Goal: Register for event/course

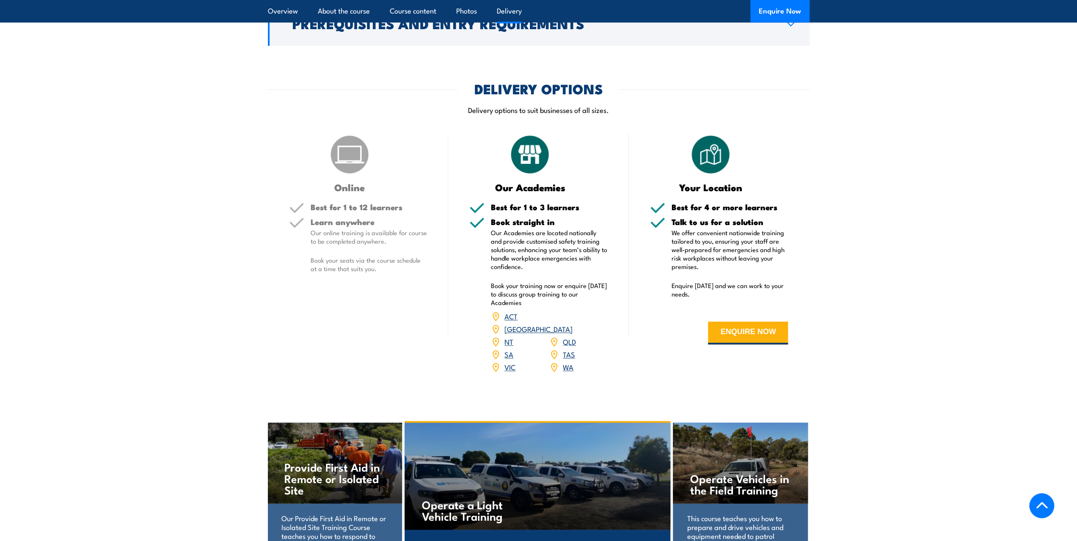
scroll to position [1016, 0]
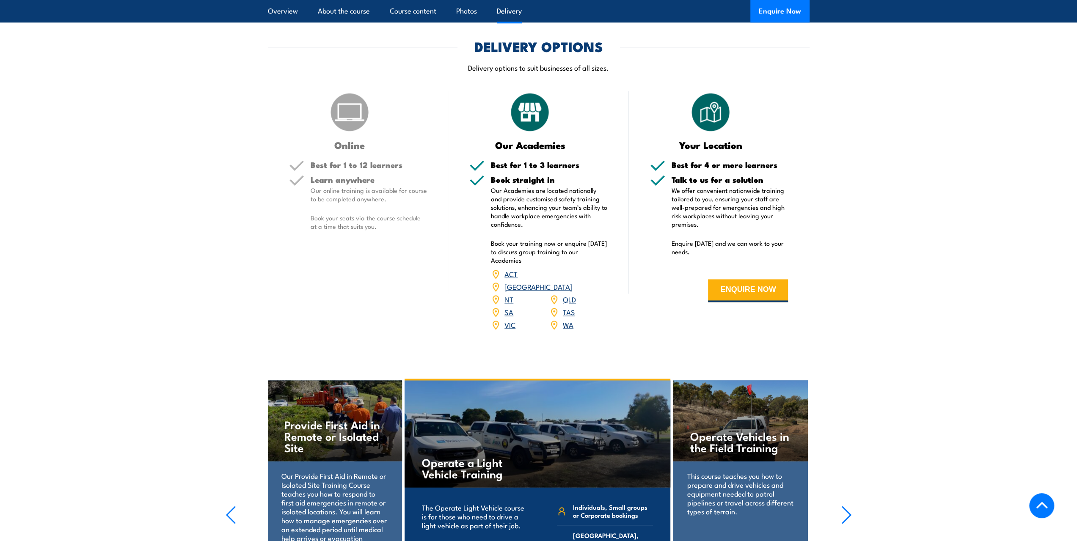
click at [566, 294] on link "QLD" at bounding box center [569, 299] width 13 height 10
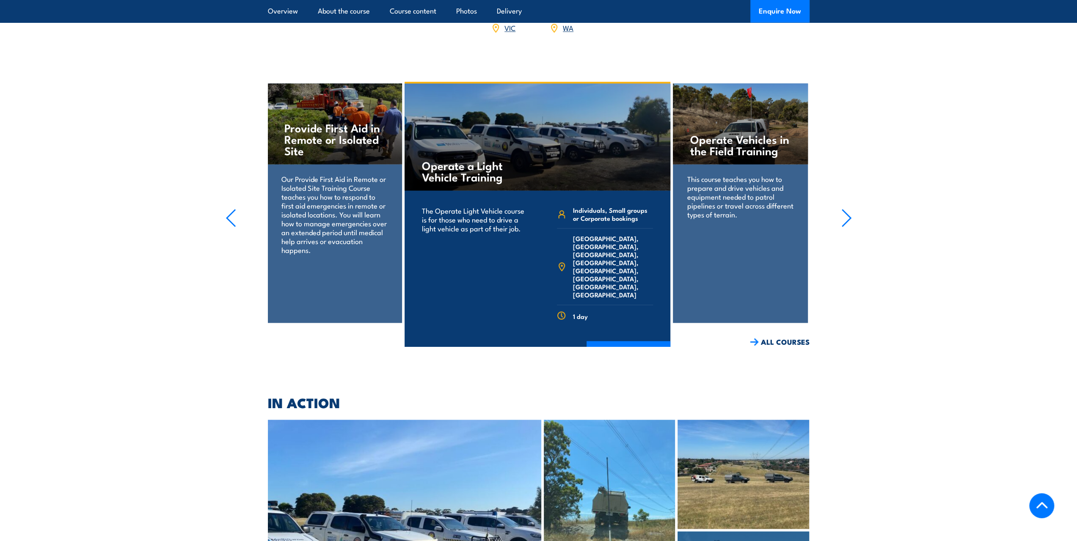
scroll to position [1269, 0]
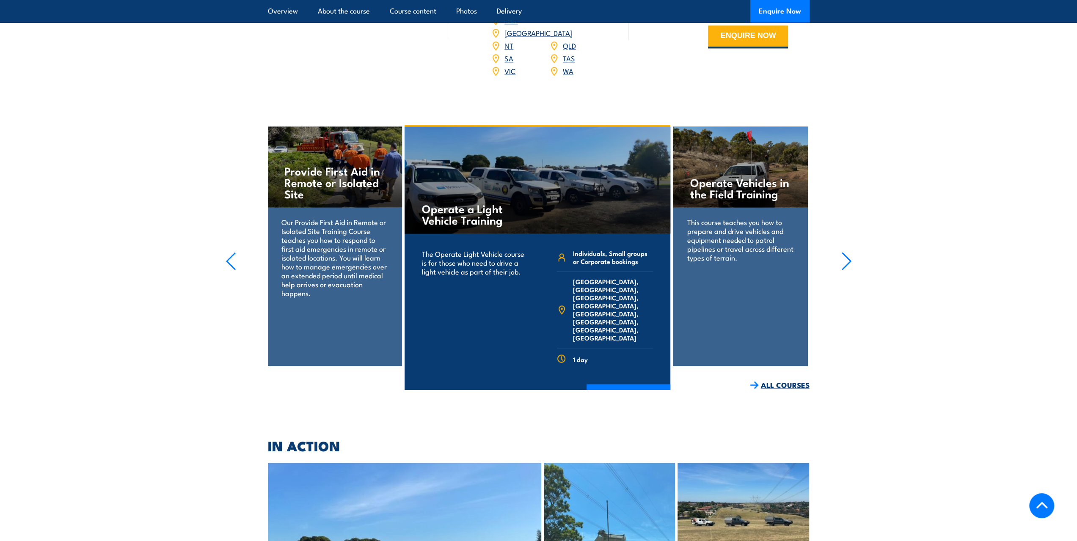
click at [769, 380] on link "ALL COURSES" at bounding box center [780, 385] width 60 height 10
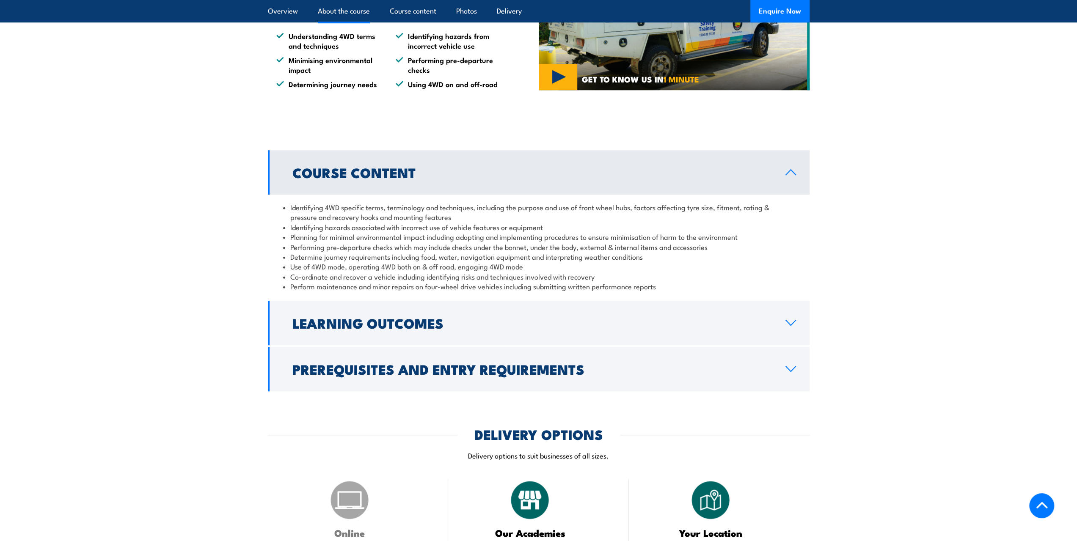
scroll to position [677, 0]
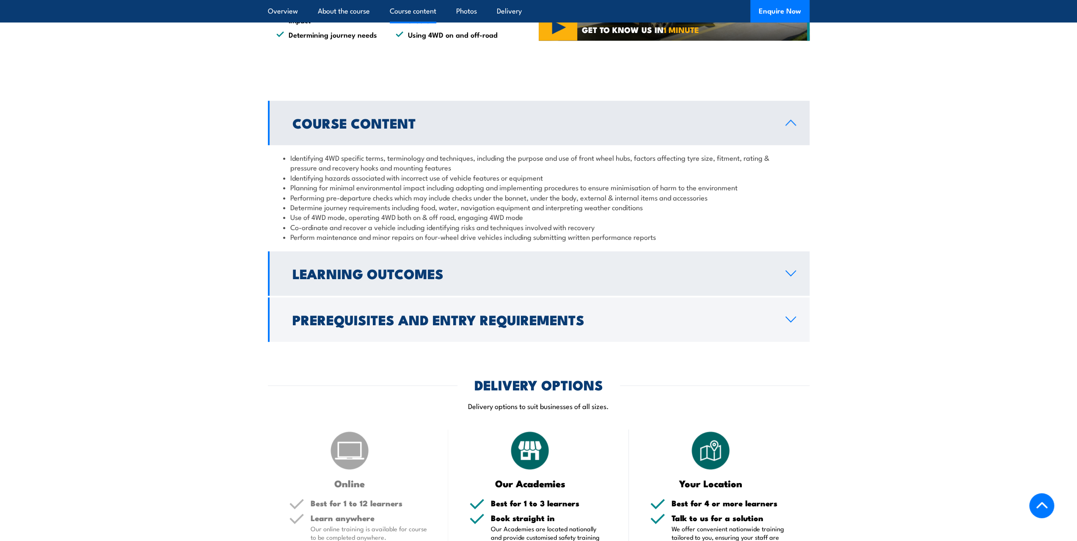
click at [567, 291] on link "Learning Outcomes" at bounding box center [539, 273] width 542 height 44
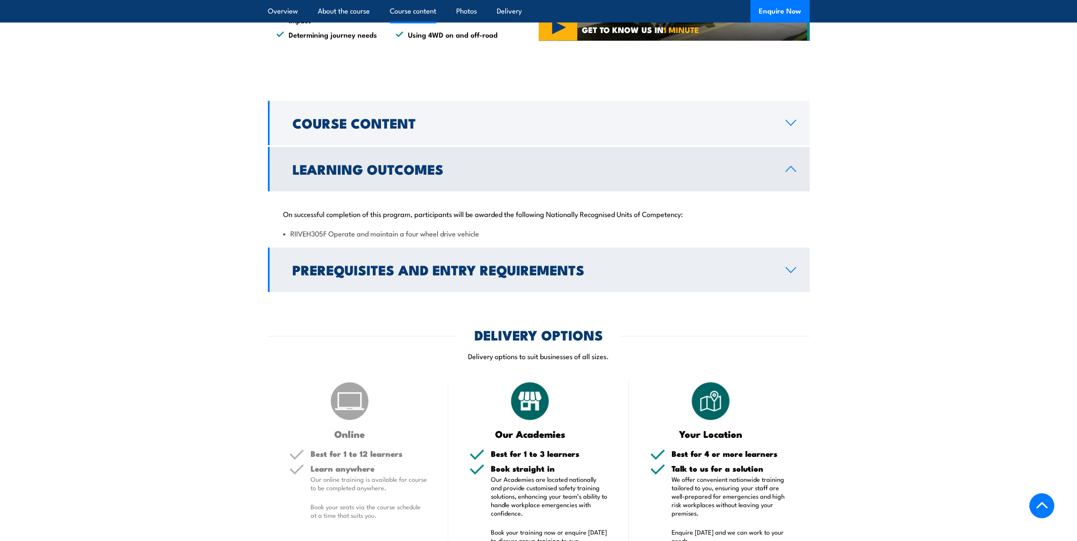
click at [570, 288] on link "Prerequisites and Entry Requirements" at bounding box center [539, 270] width 542 height 44
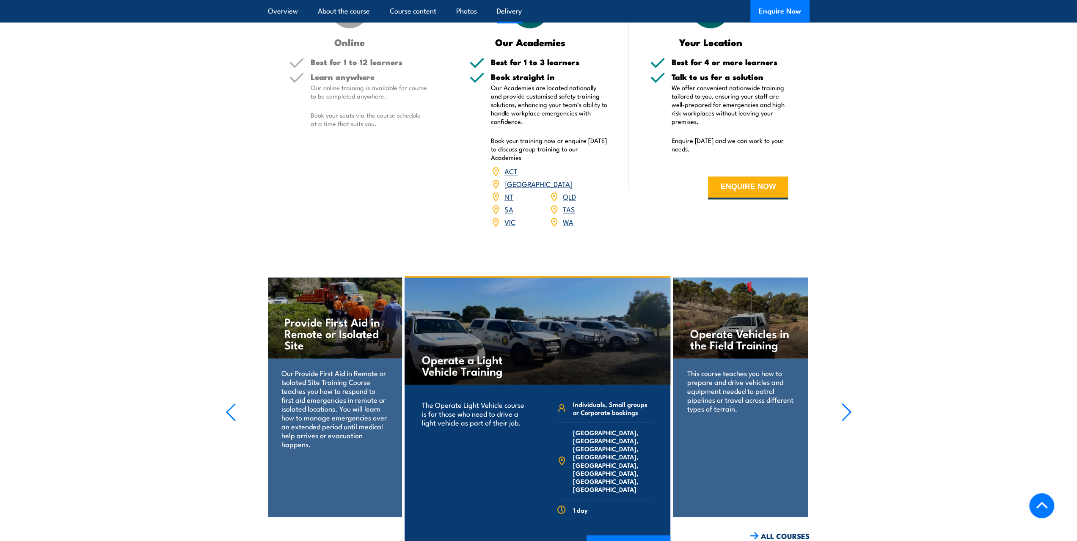
scroll to position [1100, 0]
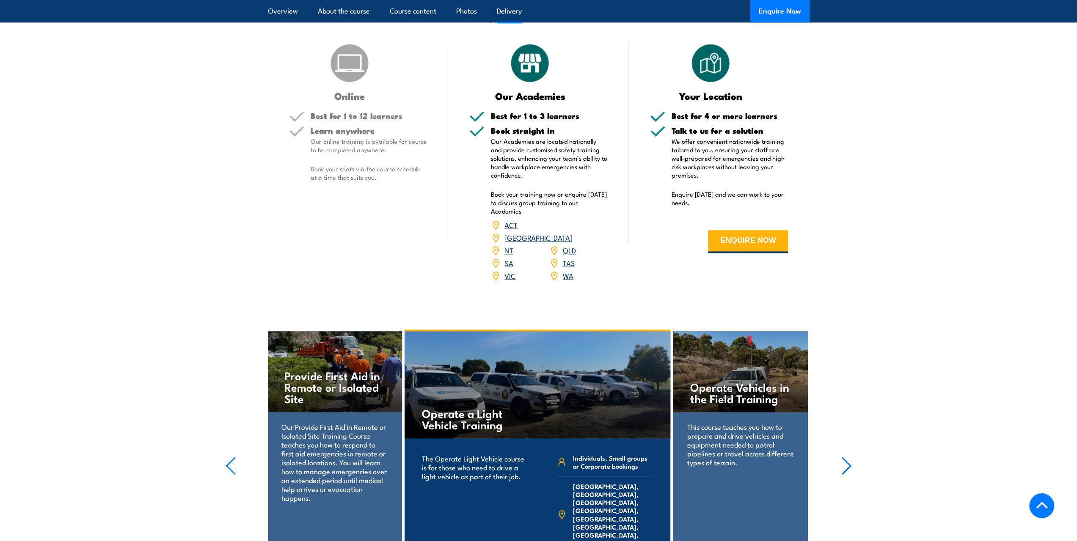
click at [566, 245] on link "QLD" at bounding box center [569, 250] width 13 height 10
click at [569, 245] on link "QLD" at bounding box center [569, 250] width 13 height 10
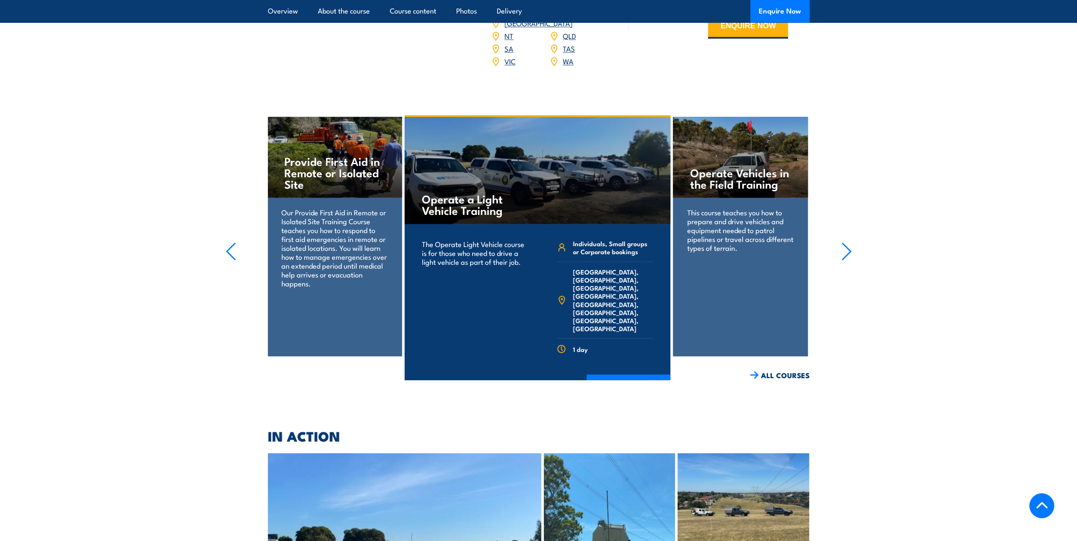
scroll to position [1354, 0]
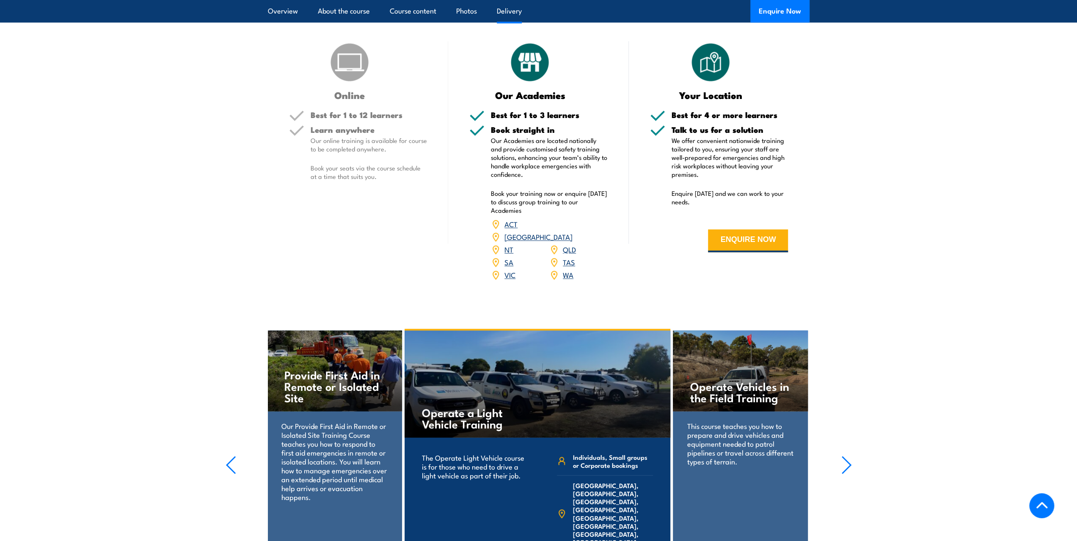
scroll to position [1100, 0]
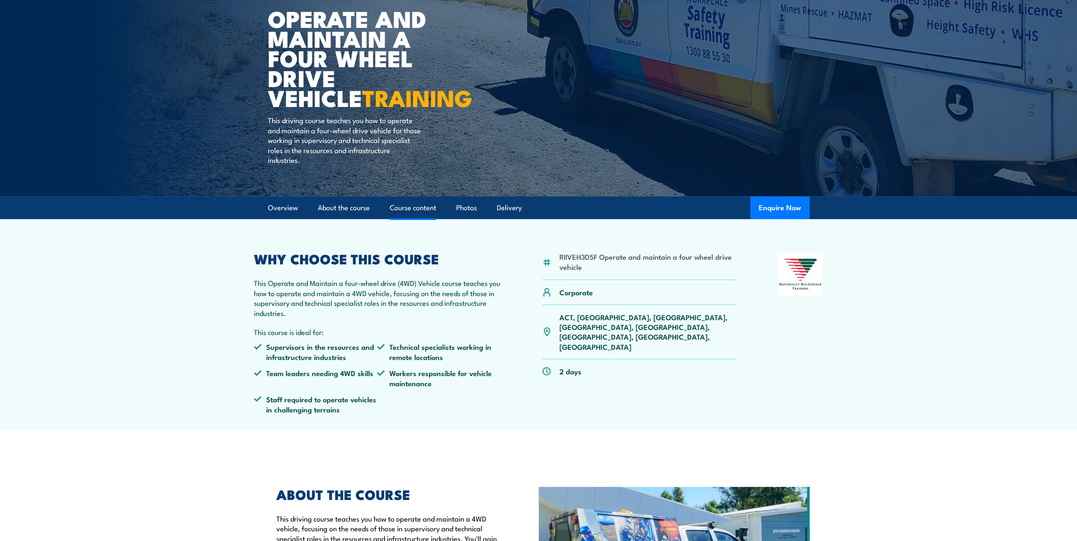
scroll to position [127, 0]
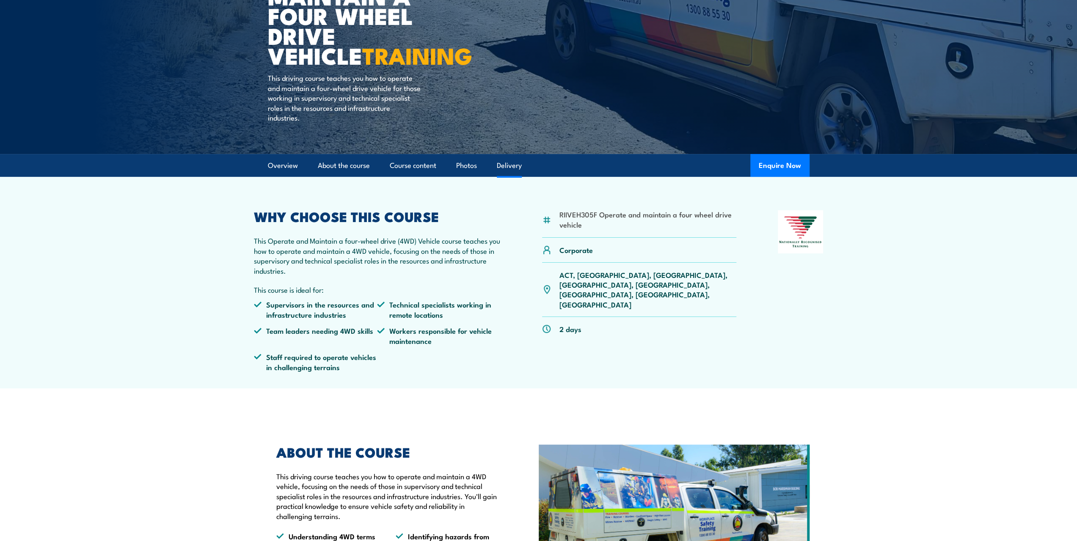
click at [500, 167] on link "Delivery" at bounding box center [509, 165] width 25 height 22
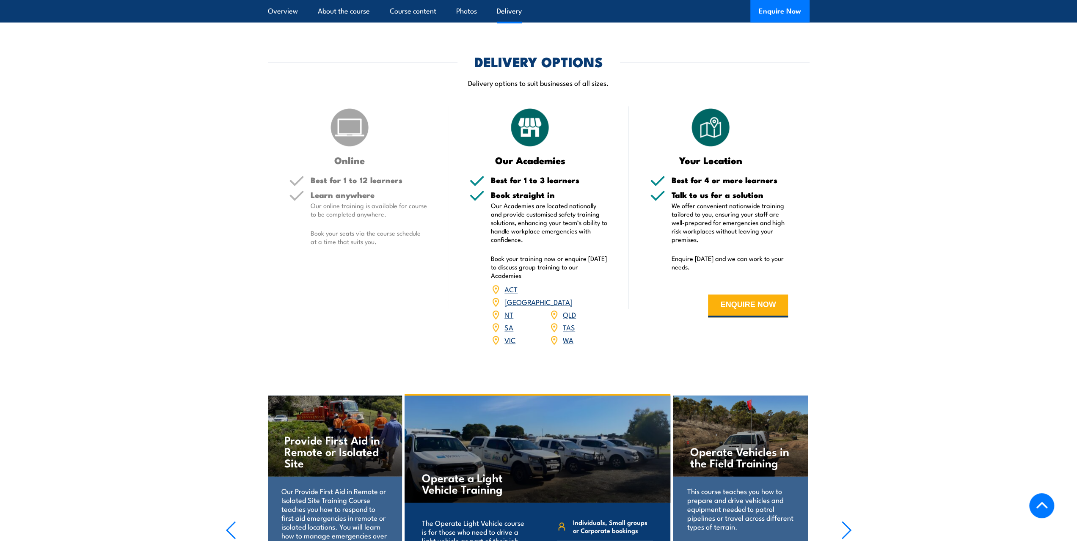
scroll to position [1003, 0]
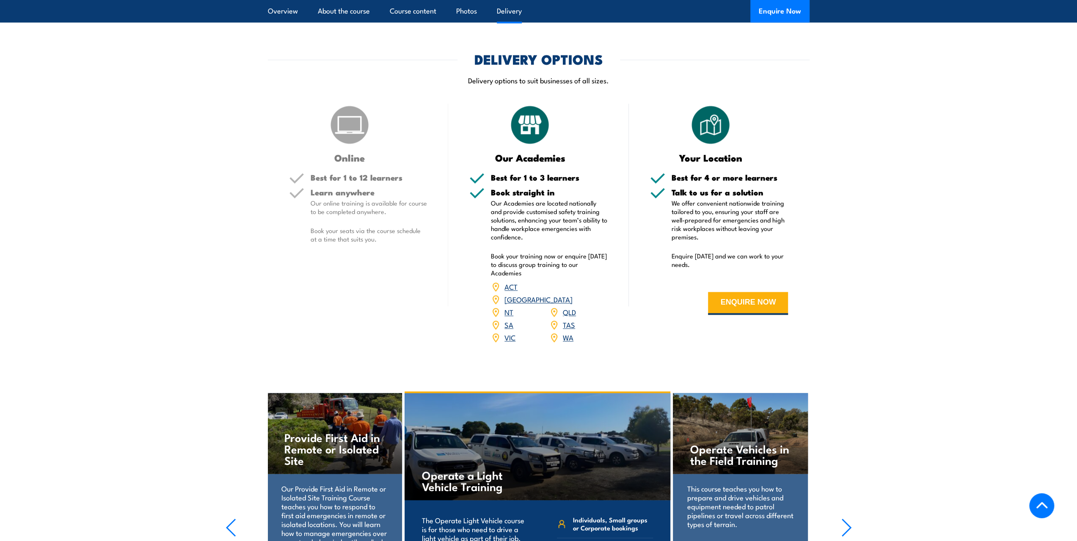
click at [567, 307] on link "QLD" at bounding box center [569, 312] width 13 height 10
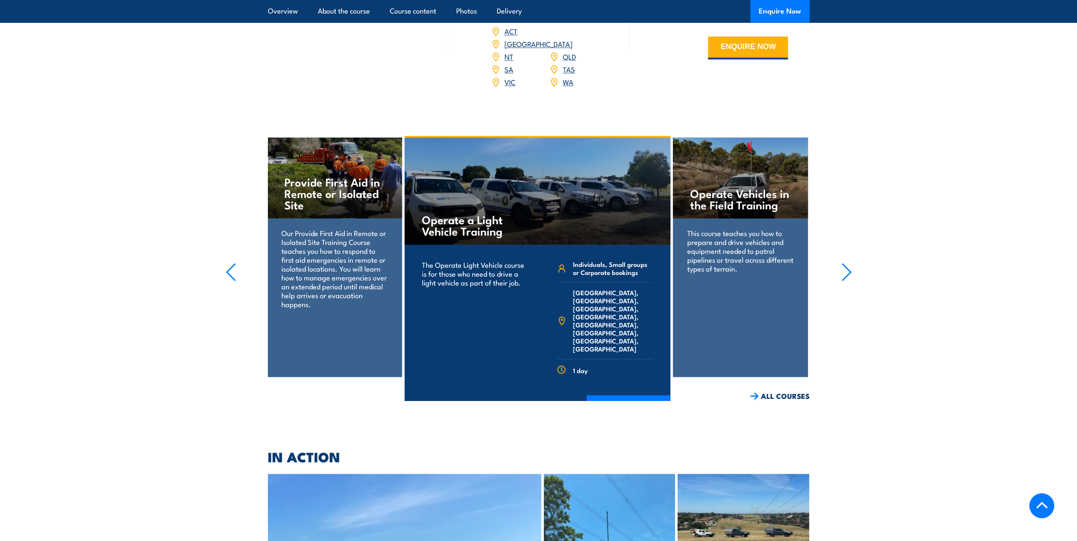
scroll to position [1269, 0]
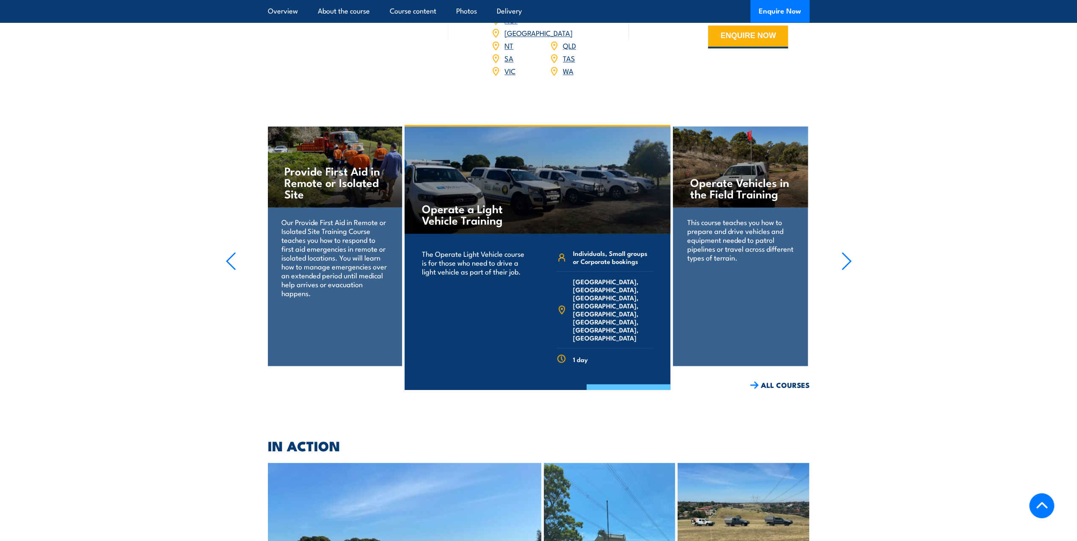
click at [609, 384] on link "COURSE DETAILS" at bounding box center [628, 395] width 84 height 22
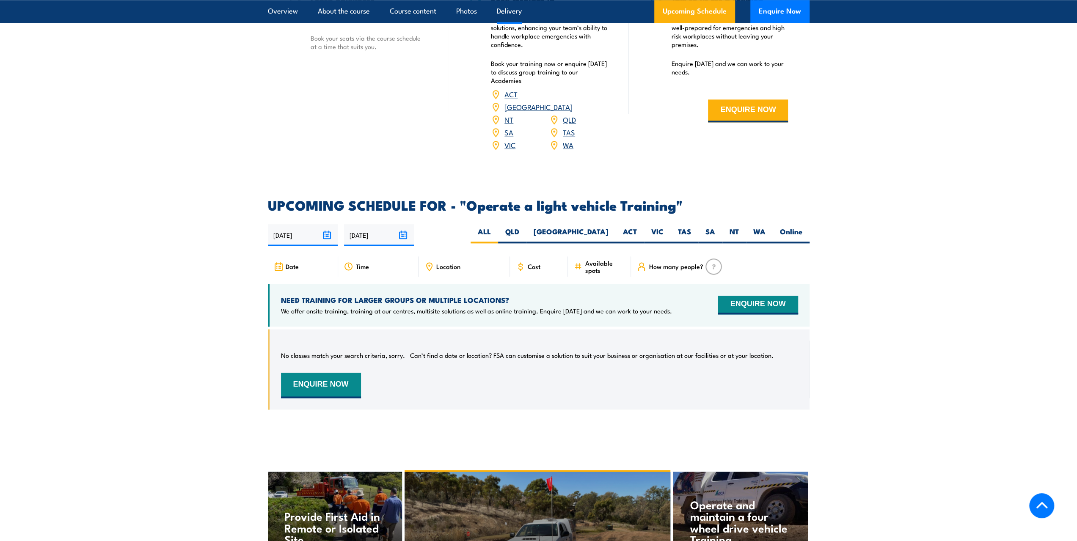
scroll to position [1100, 0]
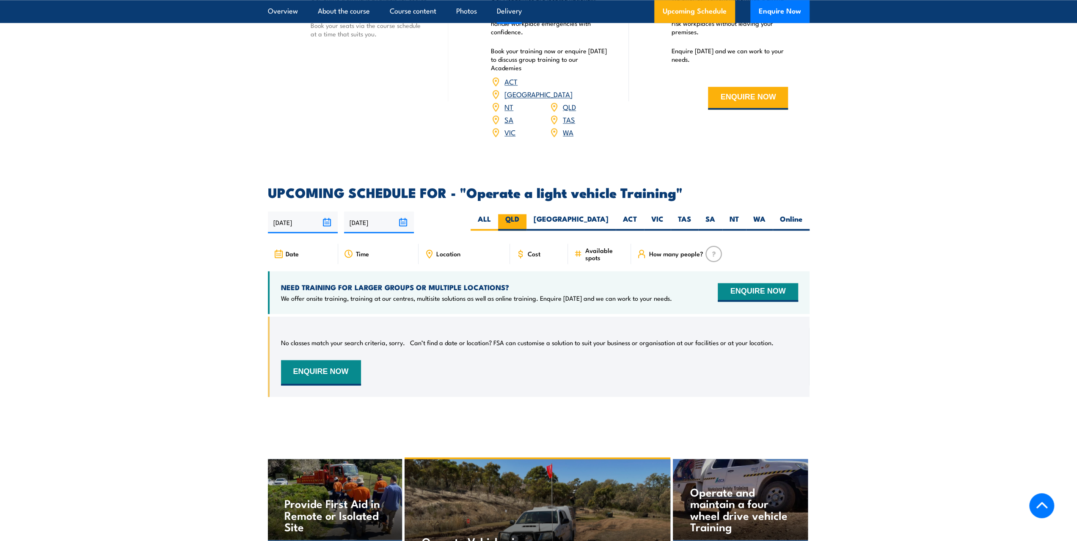
click at [526, 214] on label "QLD" at bounding box center [512, 222] width 28 height 17
click at [525, 214] on input "QLD" at bounding box center [522, 217] width 6 height 6
radio input "true"
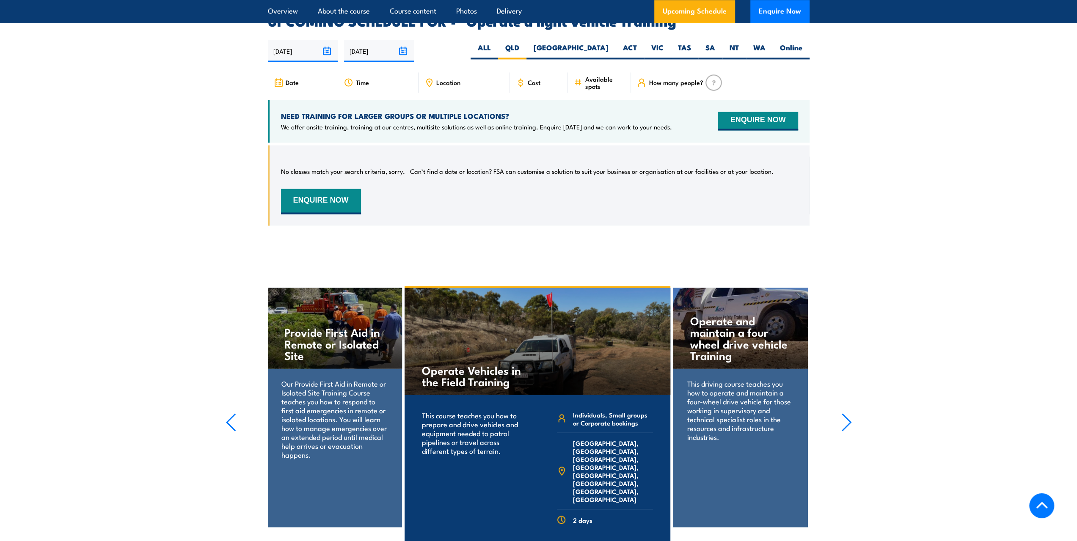
scroll to position [1273, 0]
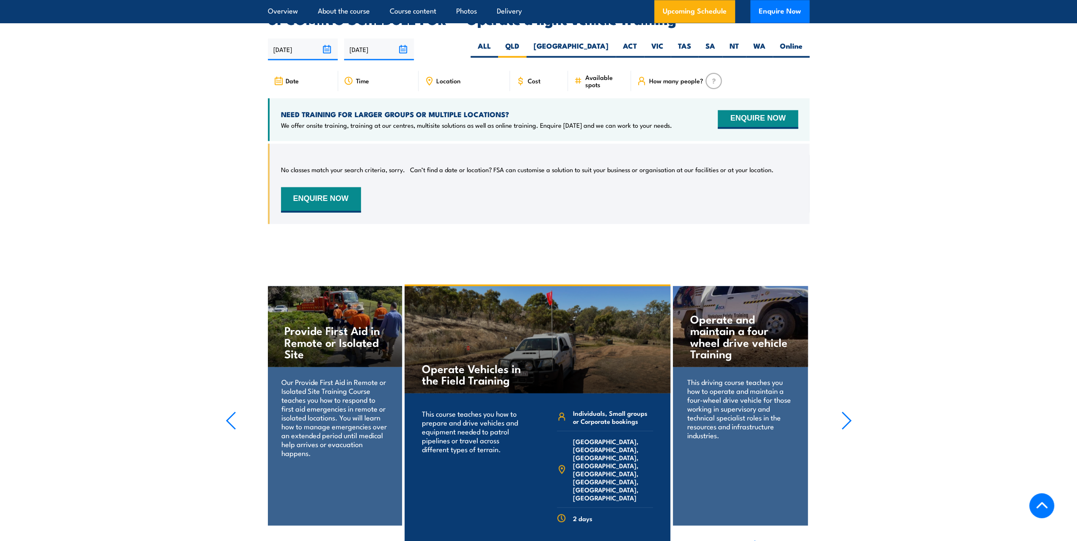
click at [447, 77] on span "Location" at bounding box center [448, 80] width 24 height 7
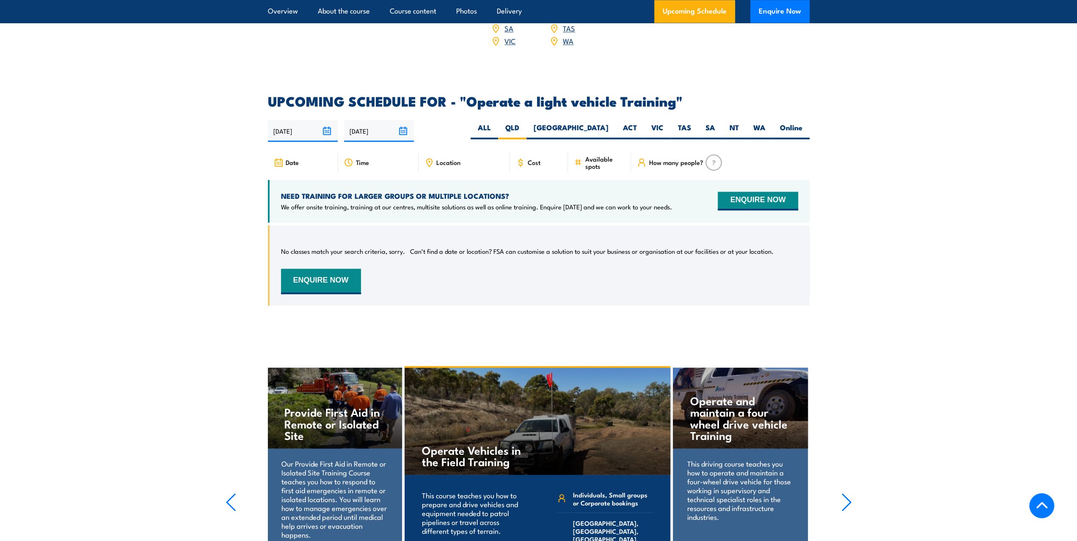
scroll to position [1189, 0]
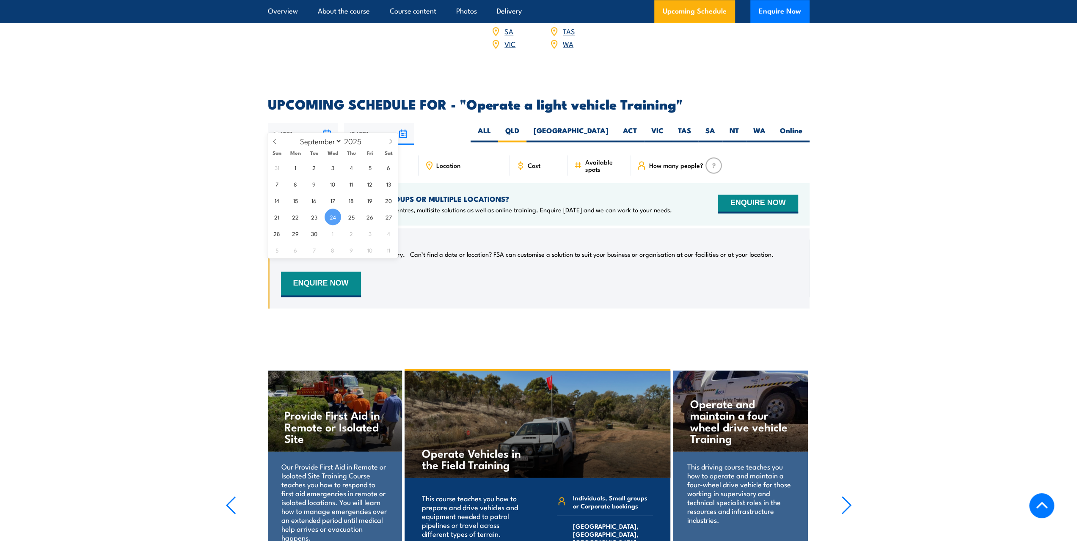
click at [322, 123] on input "[DATE]" at bounding box center [303, 134] width 70 height 22
click at [395, 143] on span at bounding box center [390, 144] width 14 height 23
click at [391, 140] on icon at bounding box center [391, 141] width 6 height 6
select select "10"
click at [388, 170] on span "1" at bounding box center [388, 167] width 17 height 17
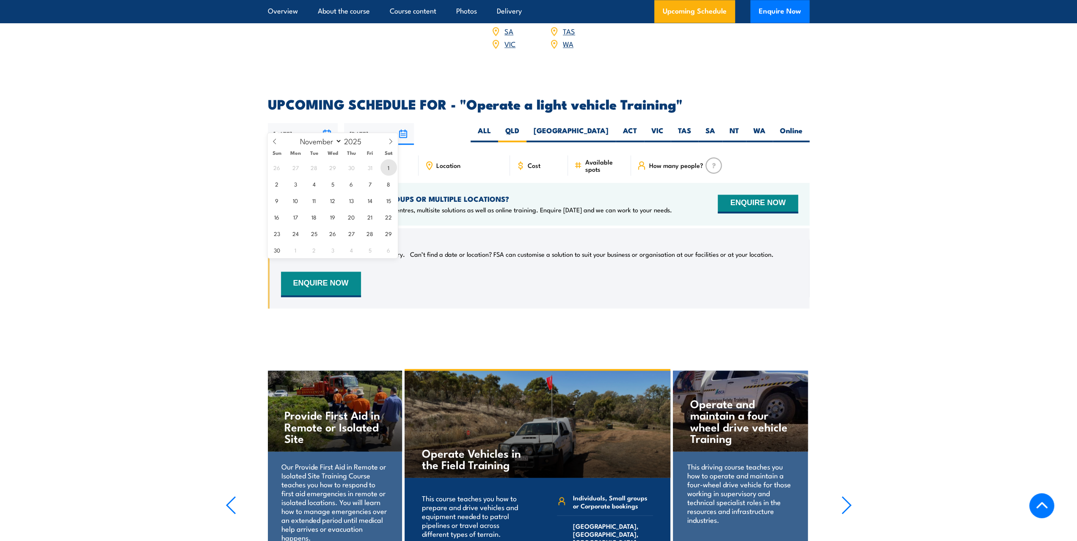
type input "01/11/2025"
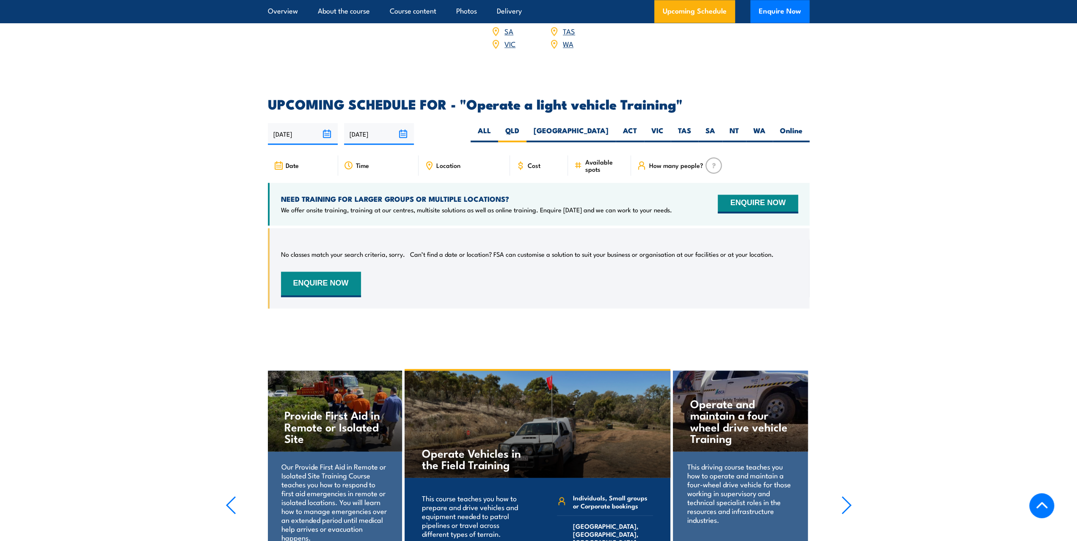
click at [402, 124] on input "[DATE]" at bounding box center [379, 134] width 70 height 22
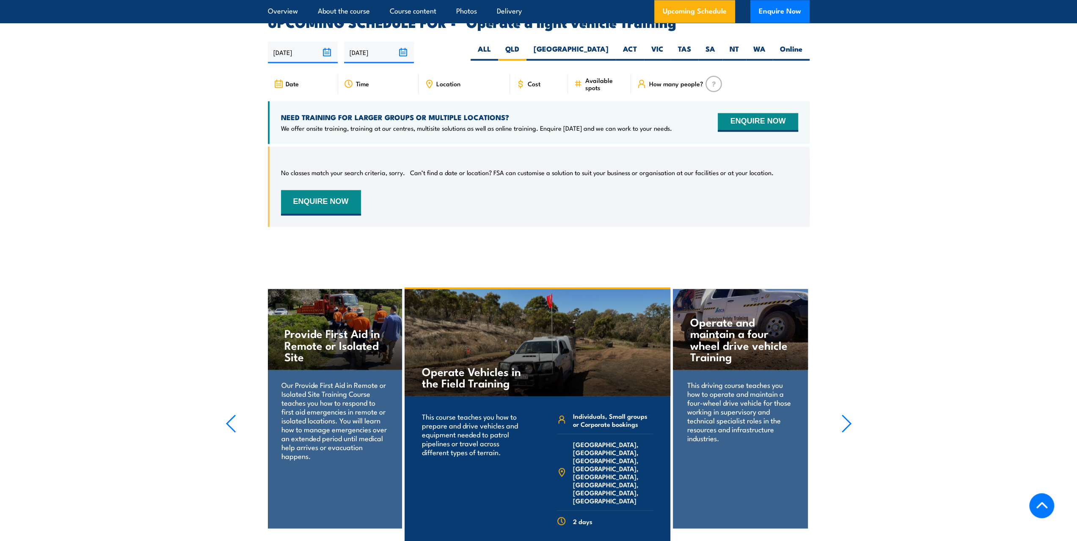
scroll to position [1273, 0]
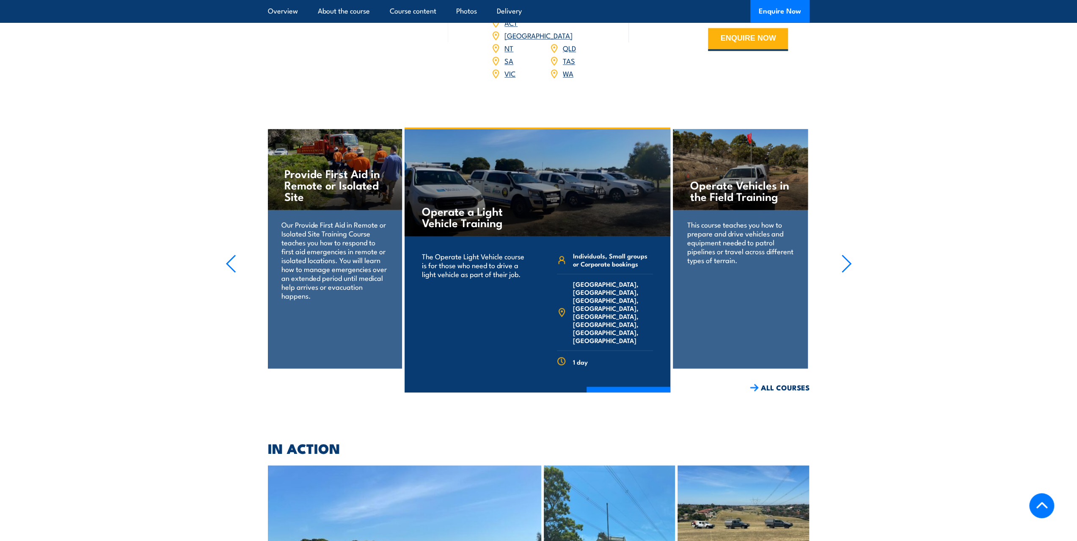
scroll to position [1269, 0]
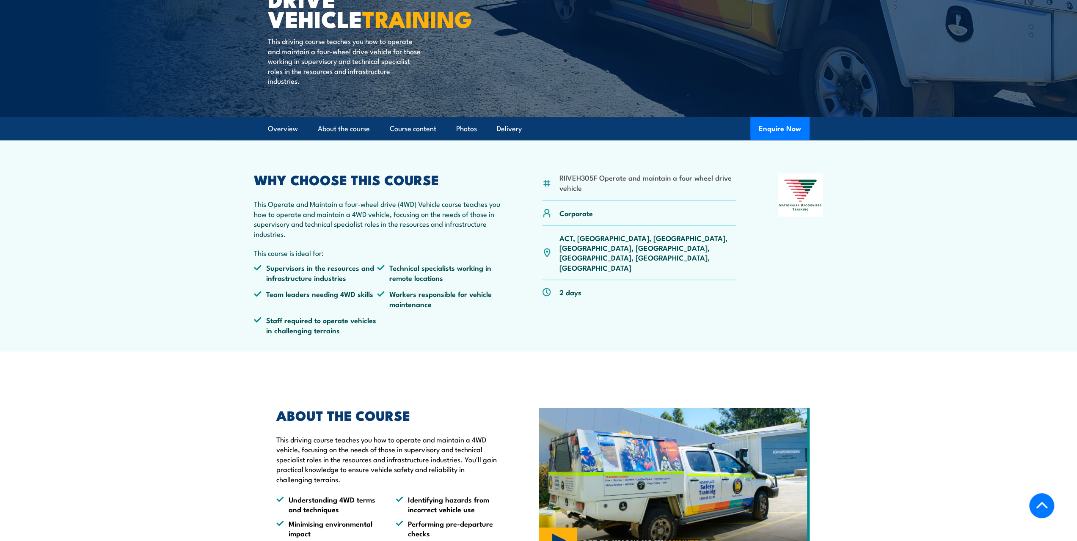
scroll to position [158, 0]
